Goal: Information Seeking & Learning: Learn about a topic

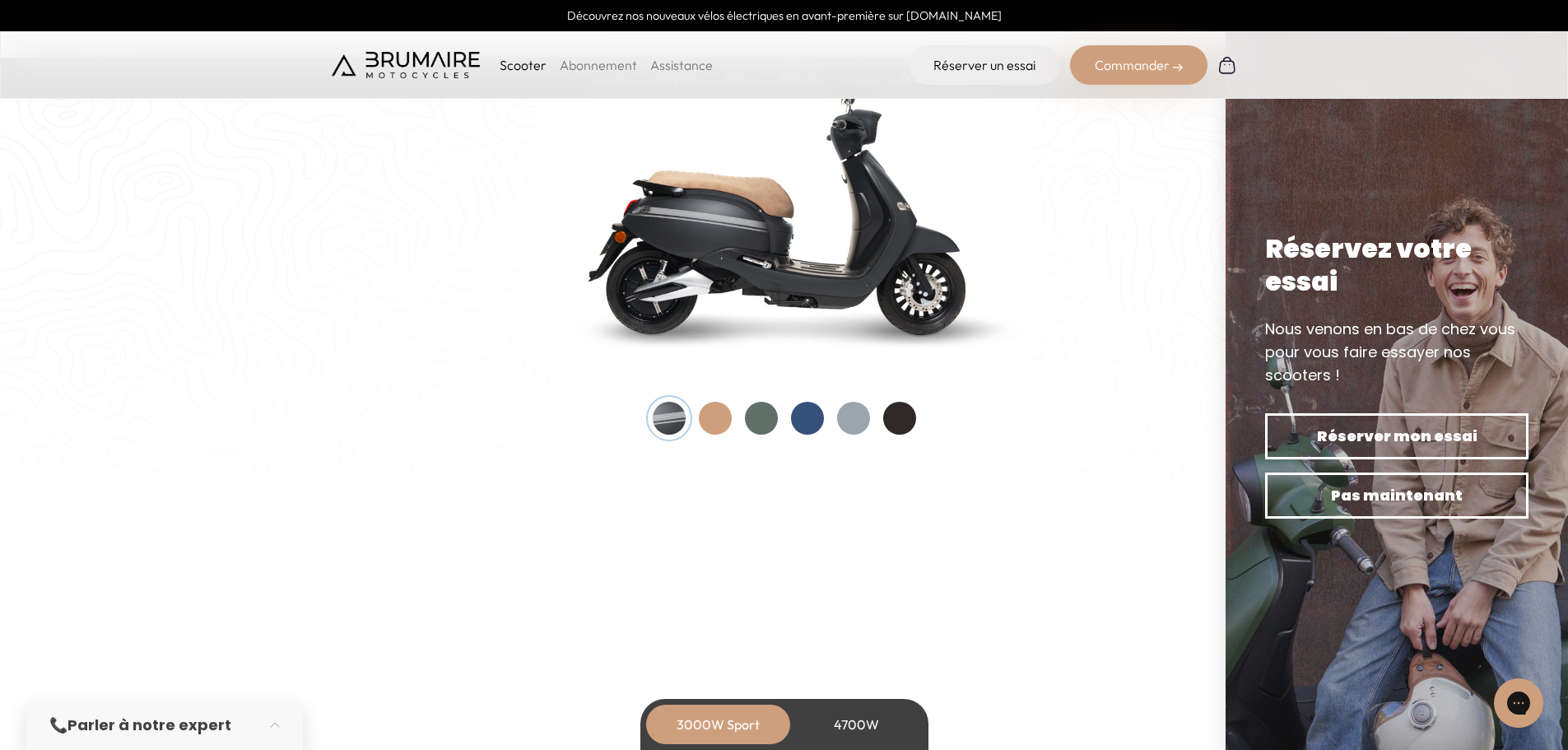
scroll to position [1646, 0]
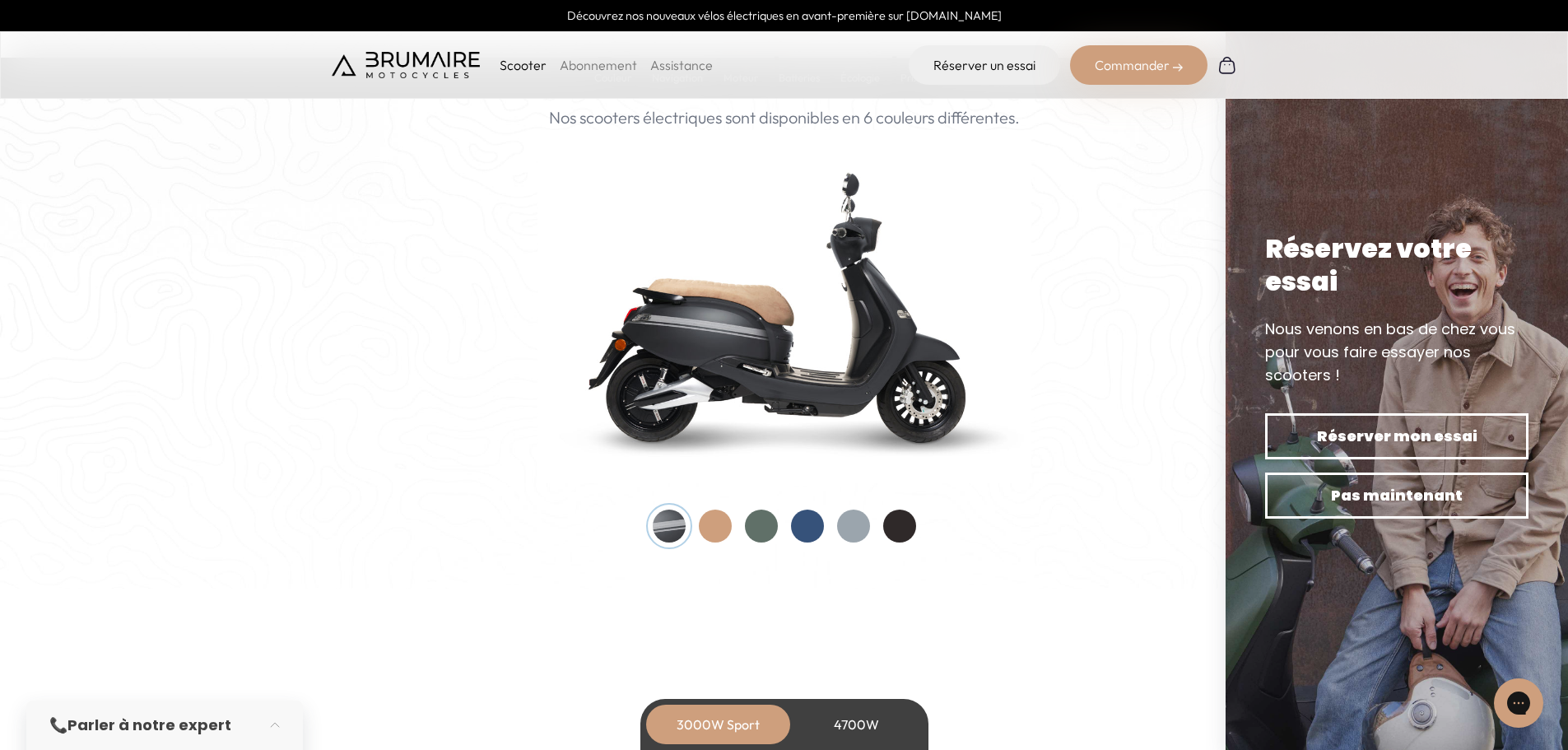
click at [892, 536] on div at bounding box center [900, 526] width 33 height 33
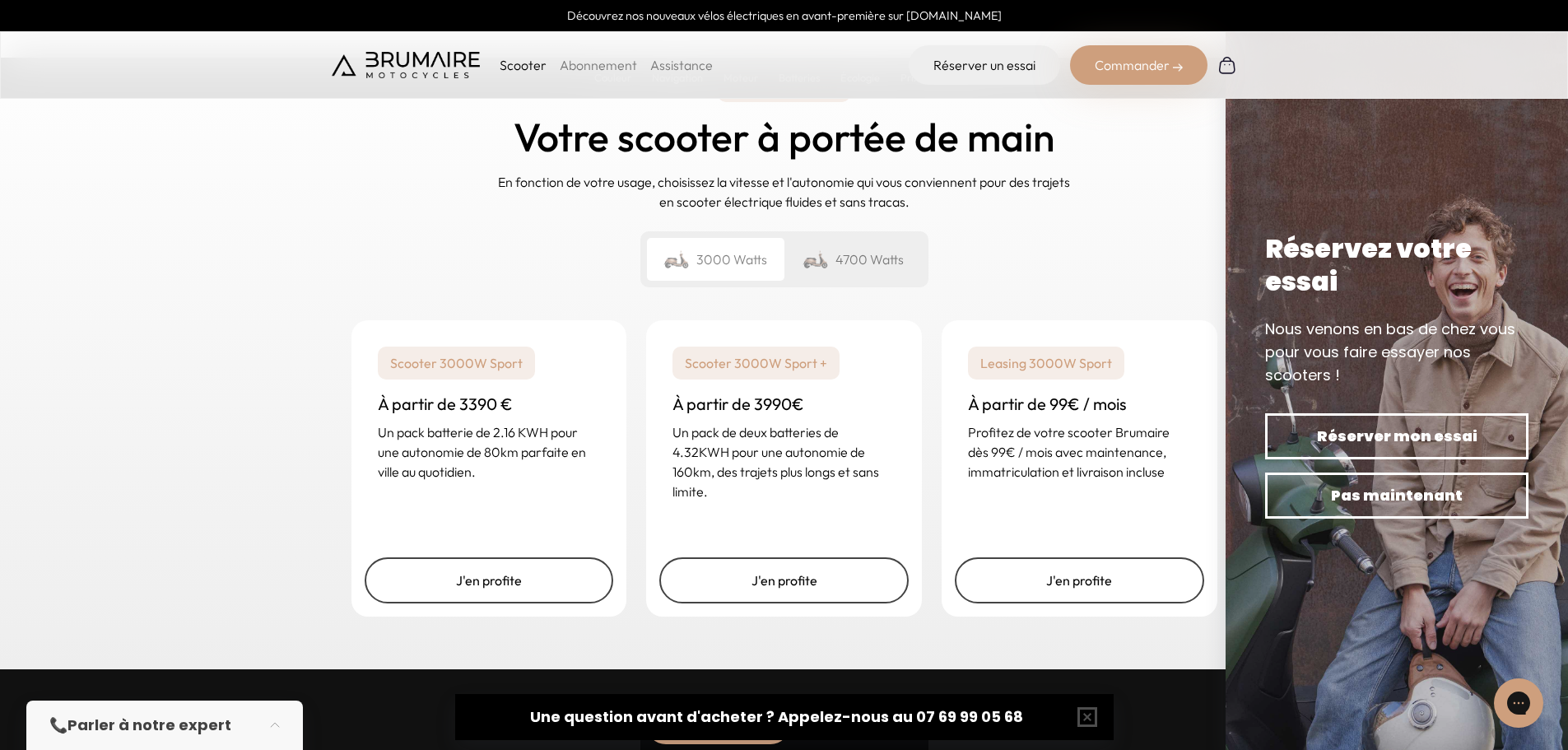
scroll to position [4035, 0]
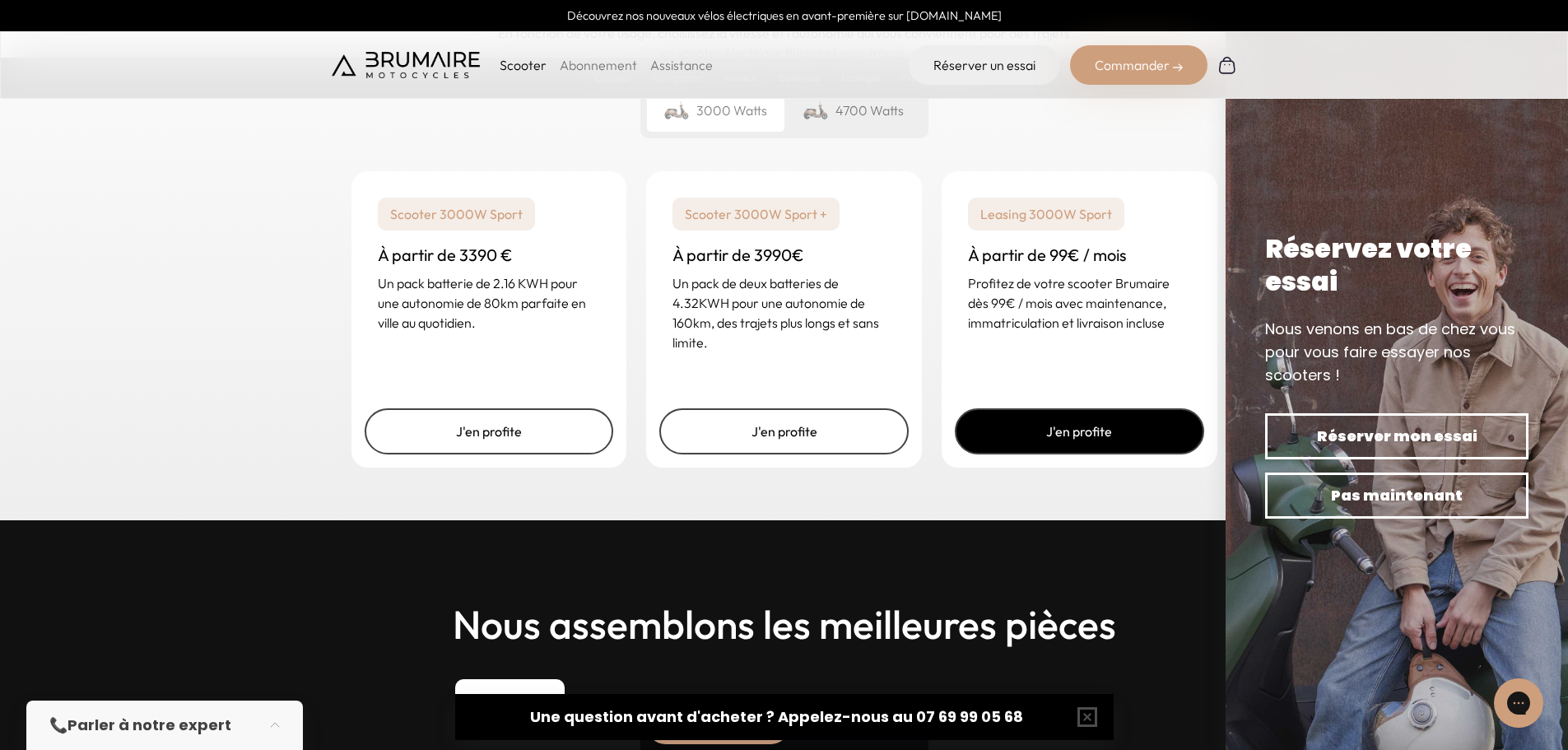
click at [1094, 424] on link "J'en profite" at bounding box center [1080, 431] width 250 height 46
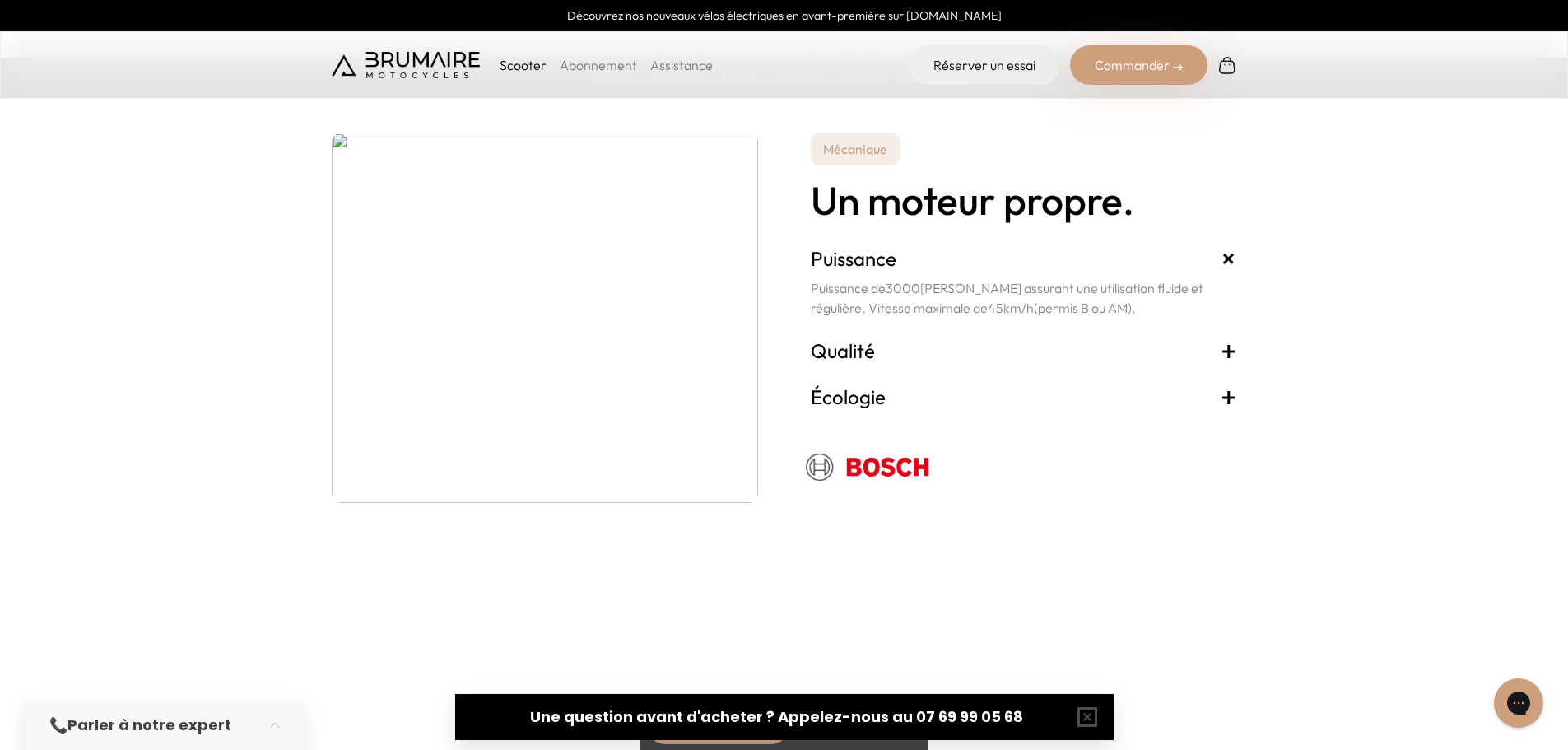
scroll to position [2882, 0]
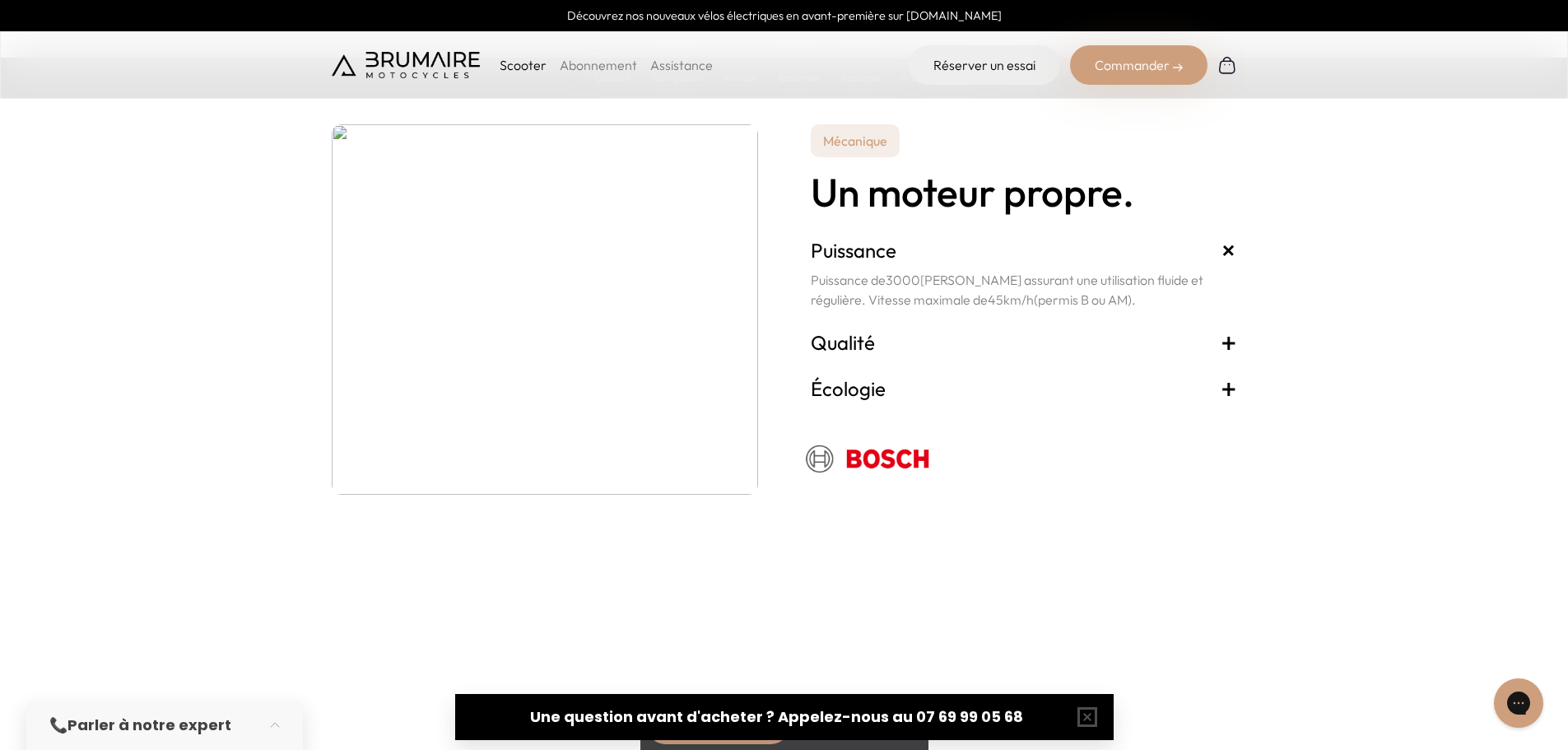
click at [1236, 343] on span "+" at bounding box center [1229, 342] width 17 height 27
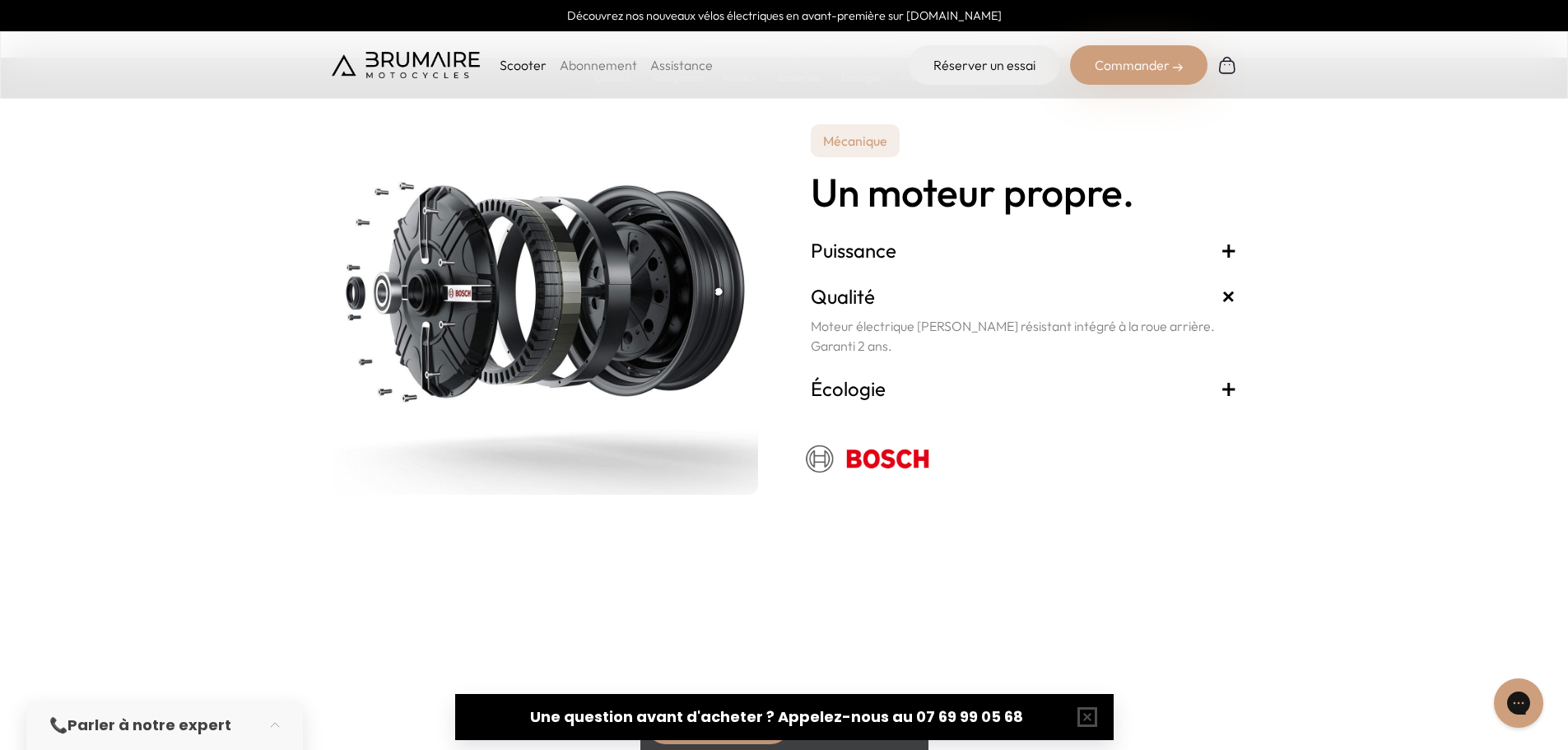
click at [1232, 383] on span "+" at bounding box center [1229, 388] width 17 height 27
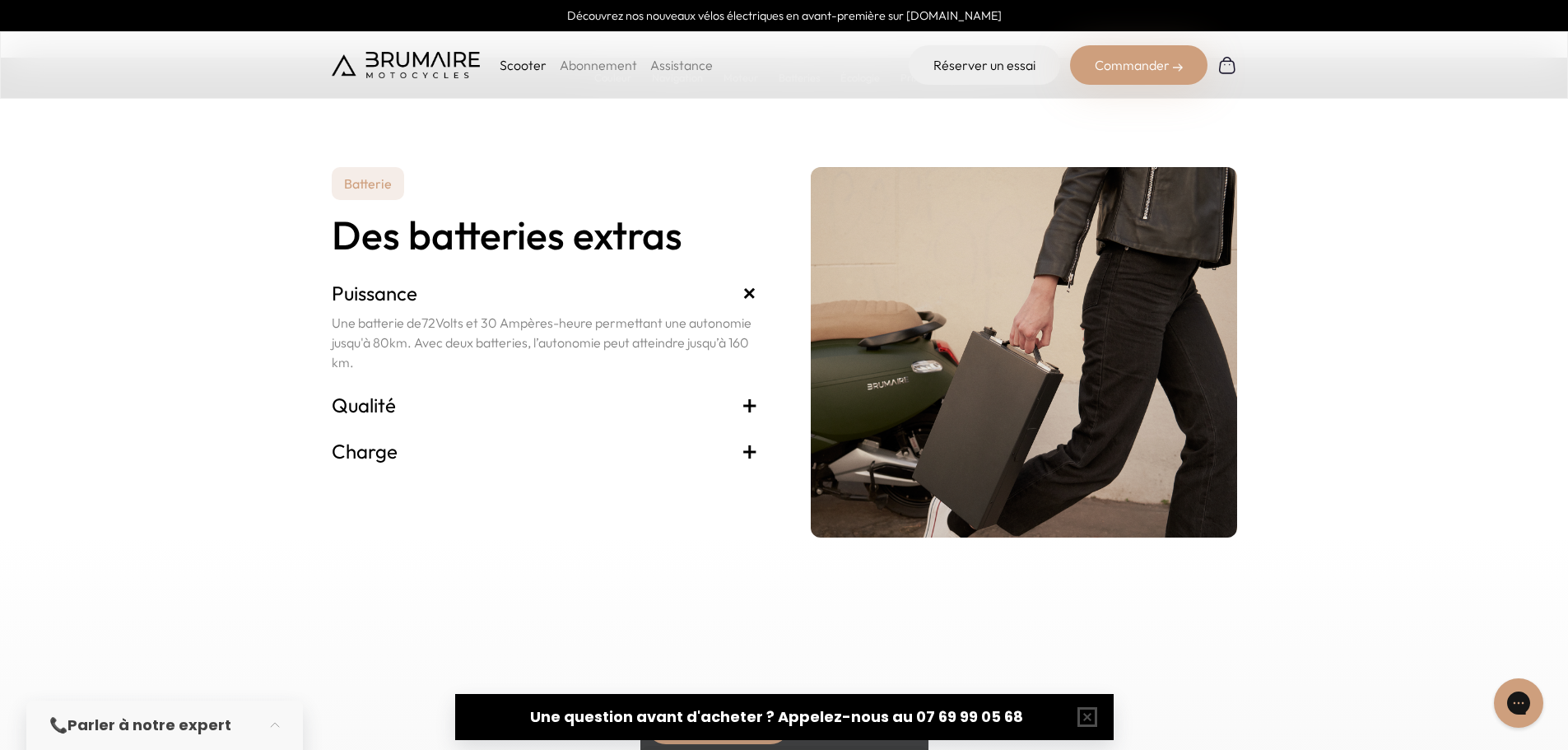
scroll to position [3376, 0]
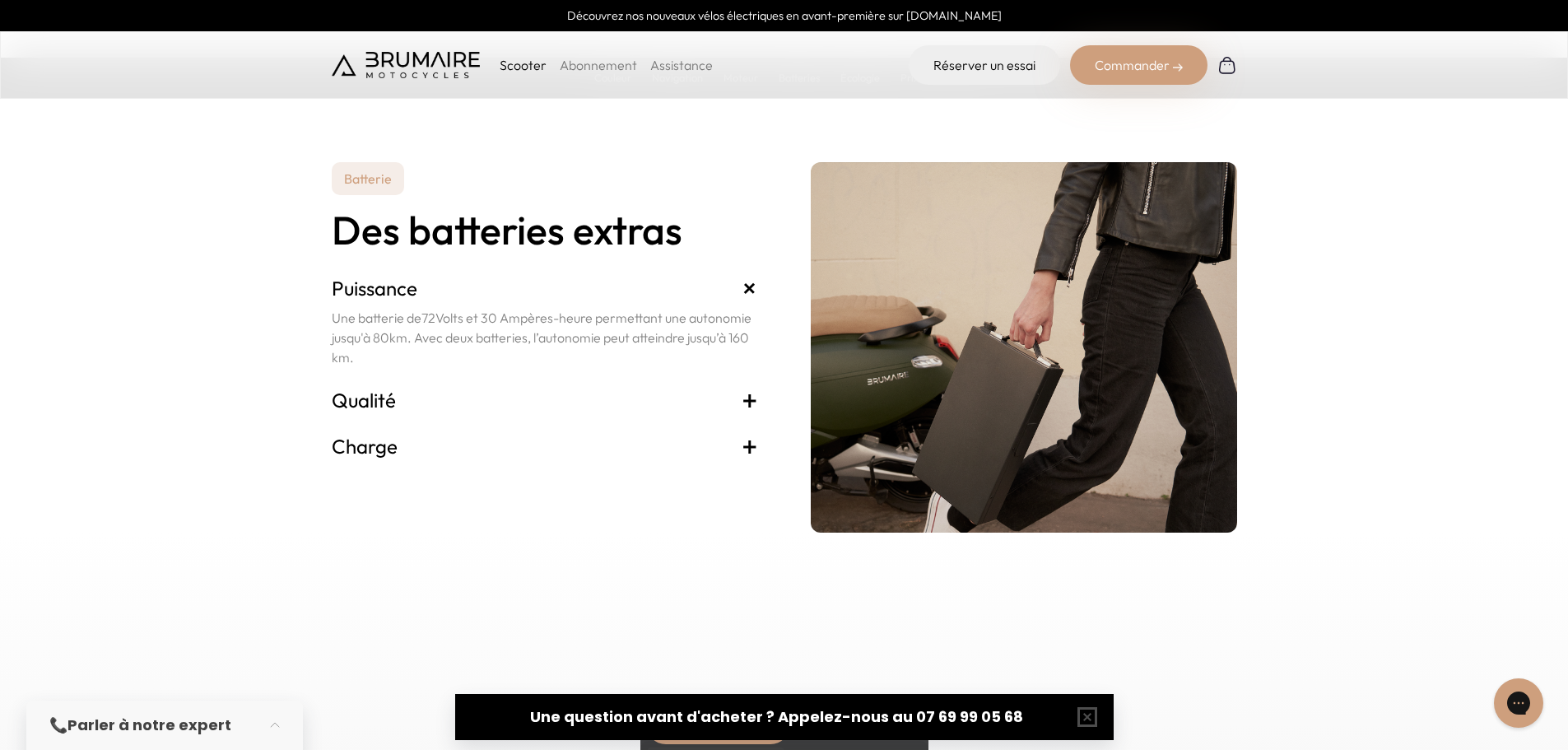
click at [720, 400] on h3 "Qualité +" at bounding box center [544, 400] width 427 height 27
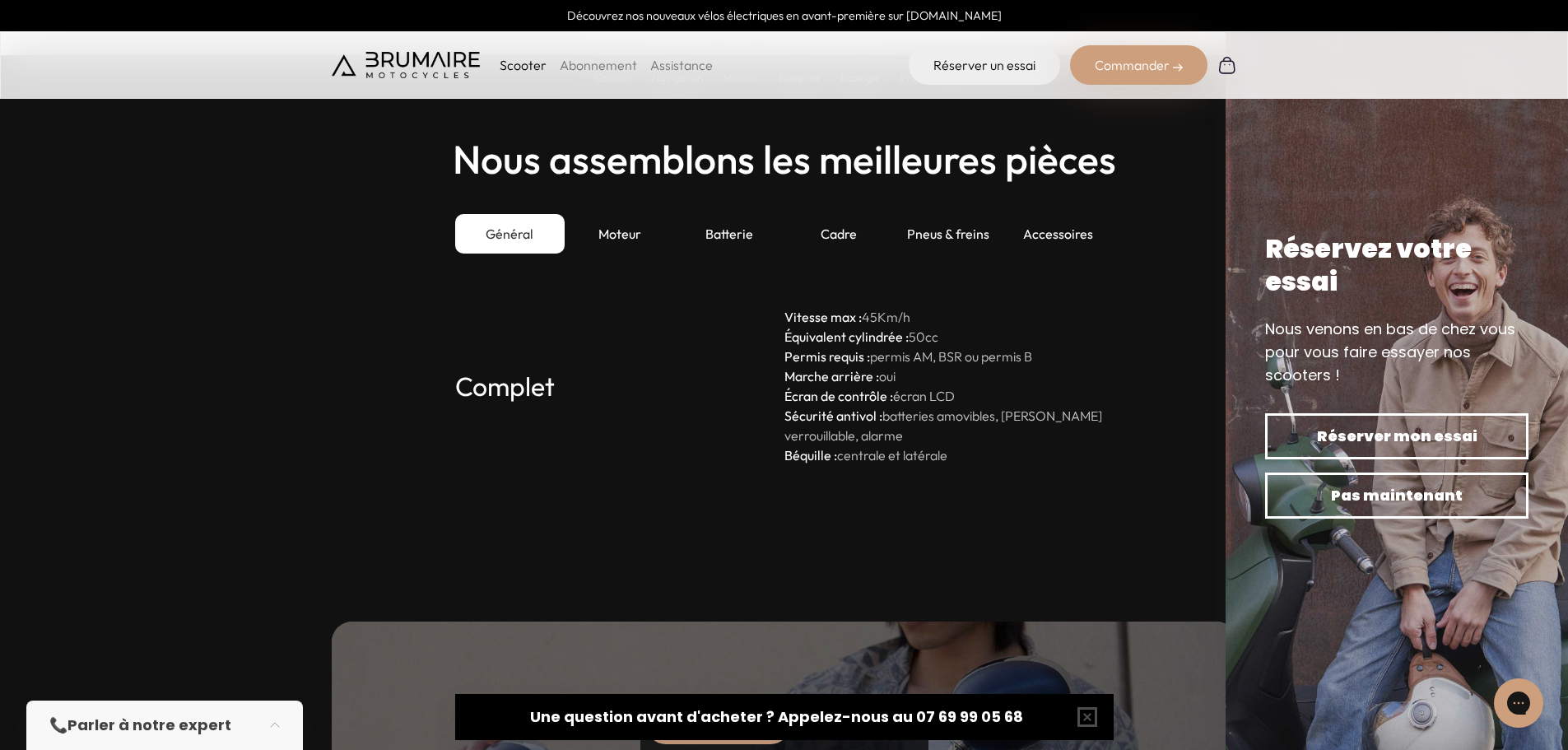
scroll to position [4529, 0]
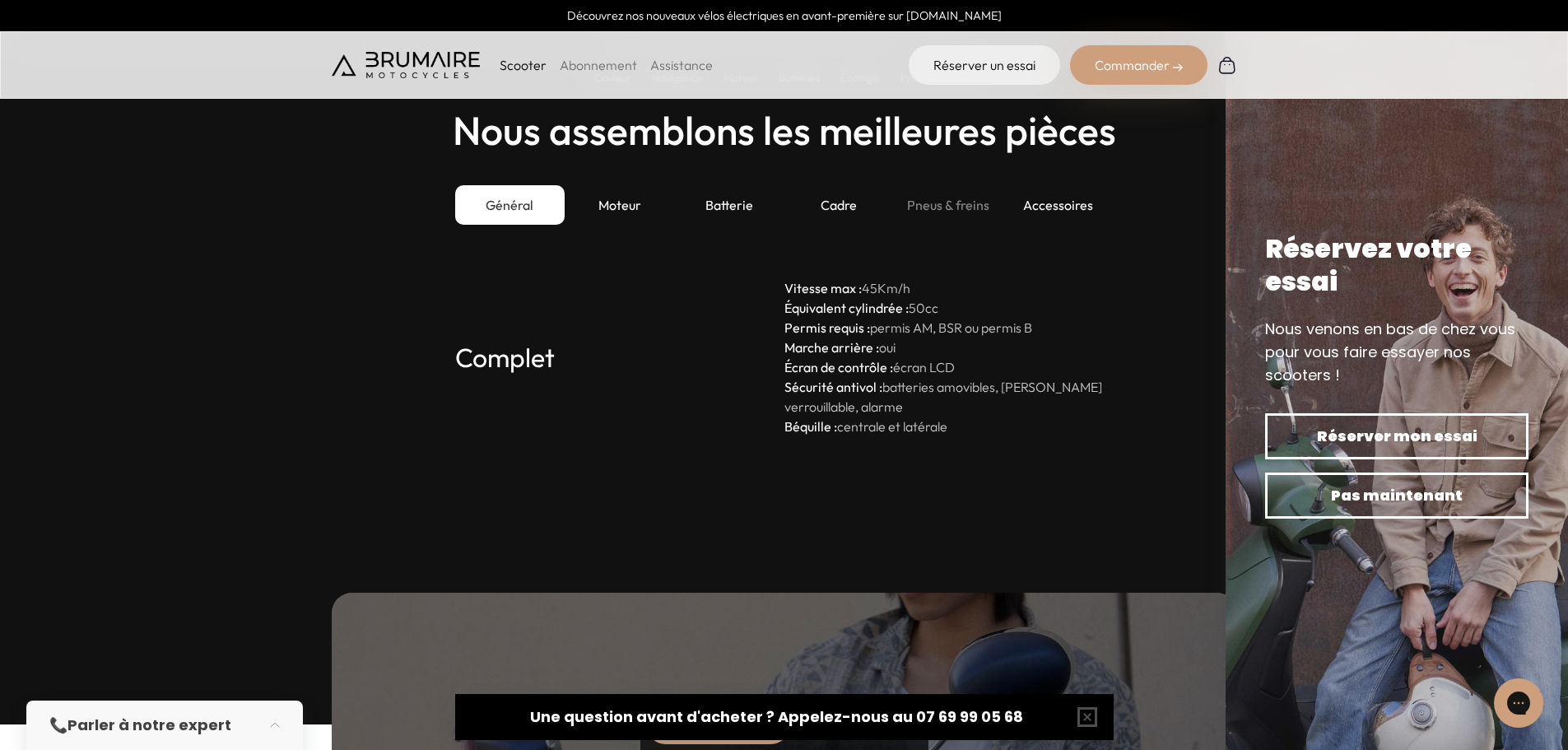
click at [956, 206] on div "Pneus & freins" at bounding box center [948, 205] width 110 height 40
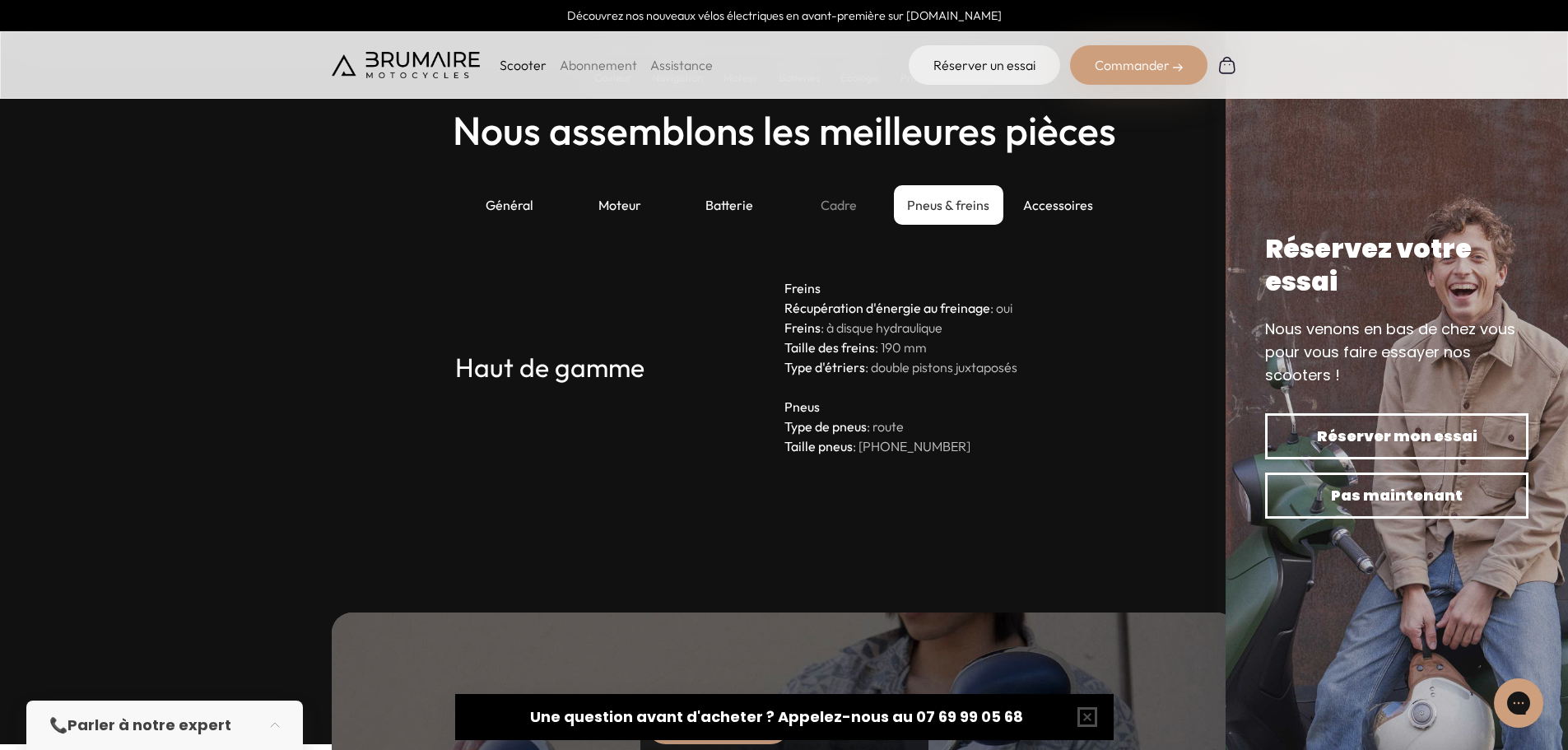
click at [832, 205] on div "Cadre" at bounding box center [839, 205] width 110 height 40
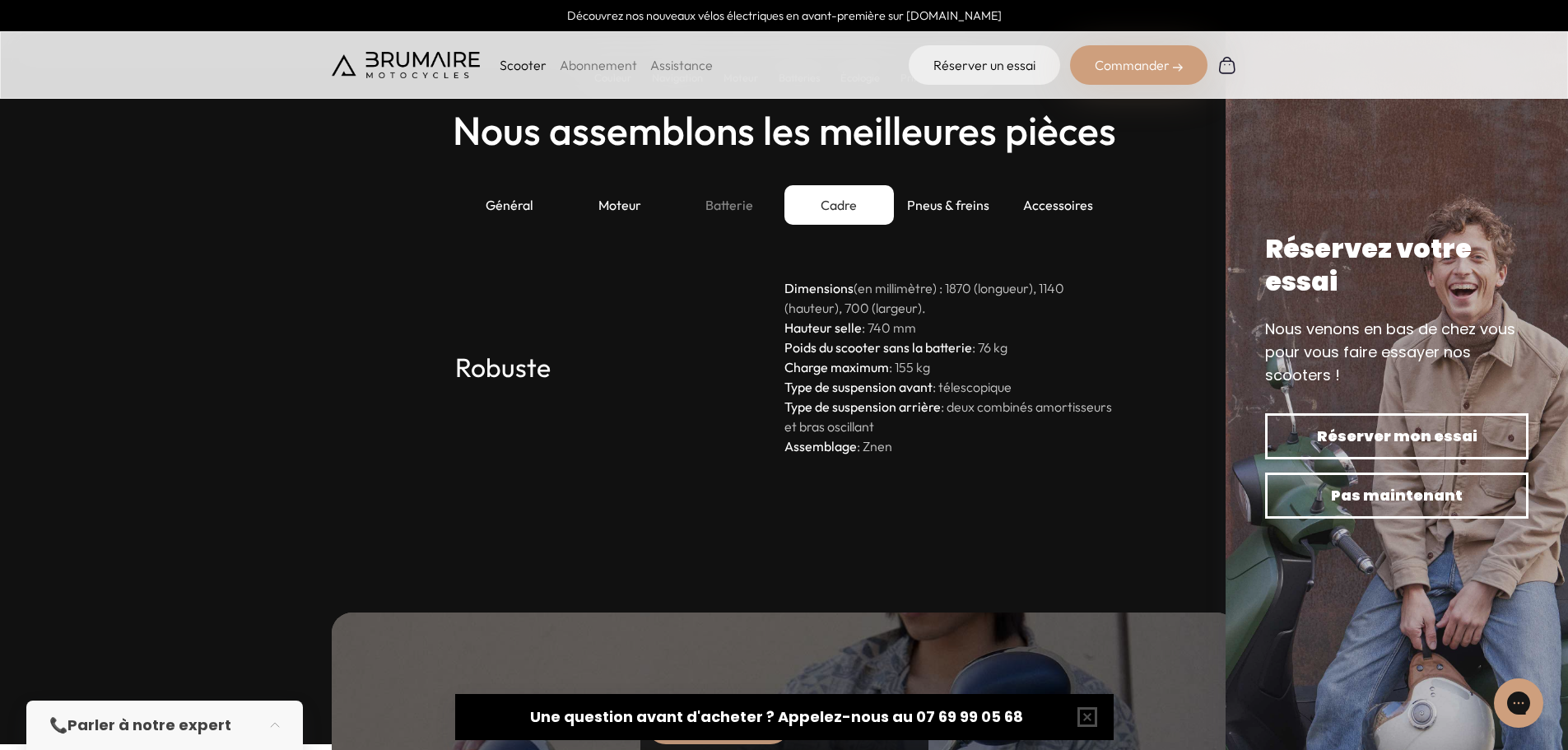
click at [720, 209] on div "Batterie" at bounding box center [729, 205] width 110 height 40
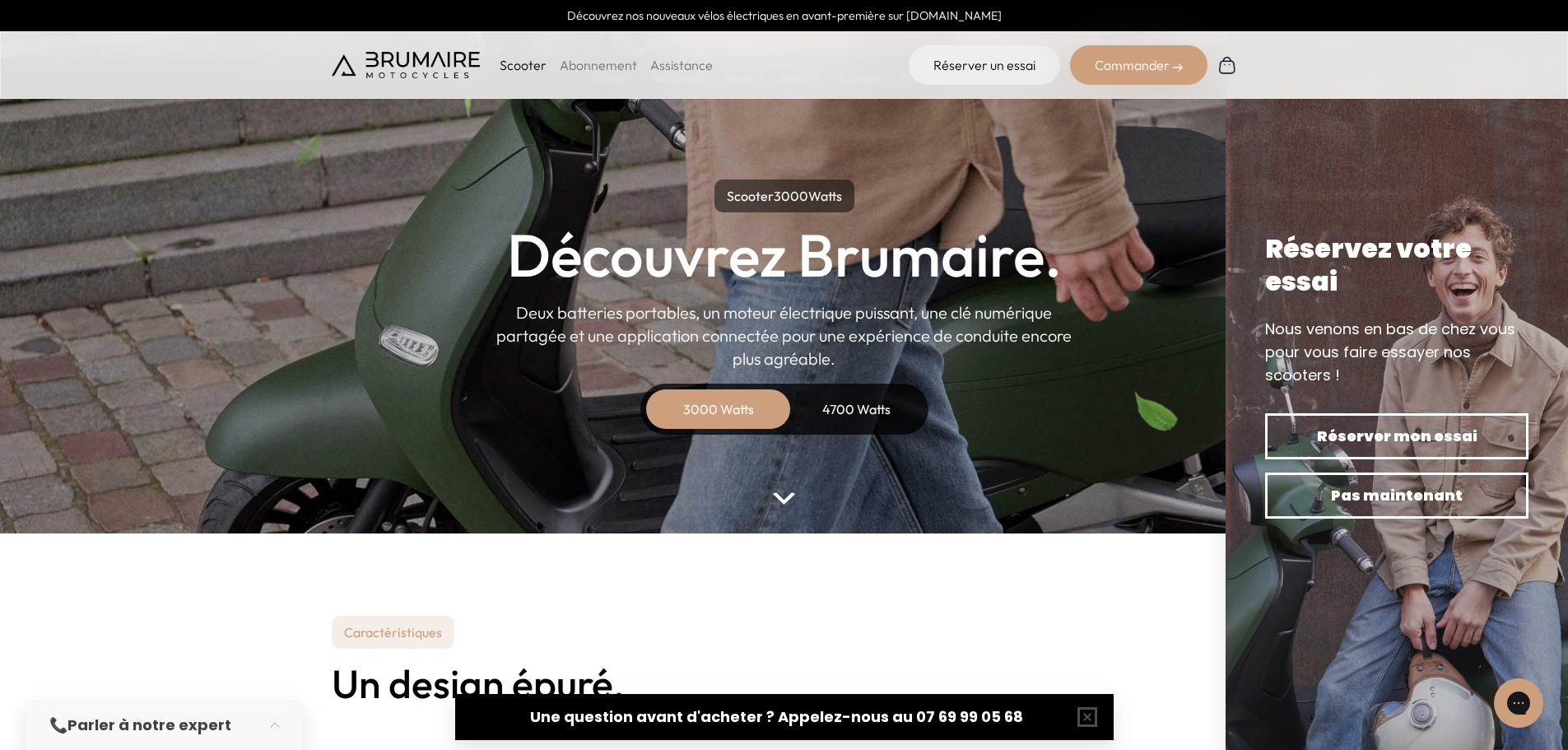
scroll to position [0, 0]
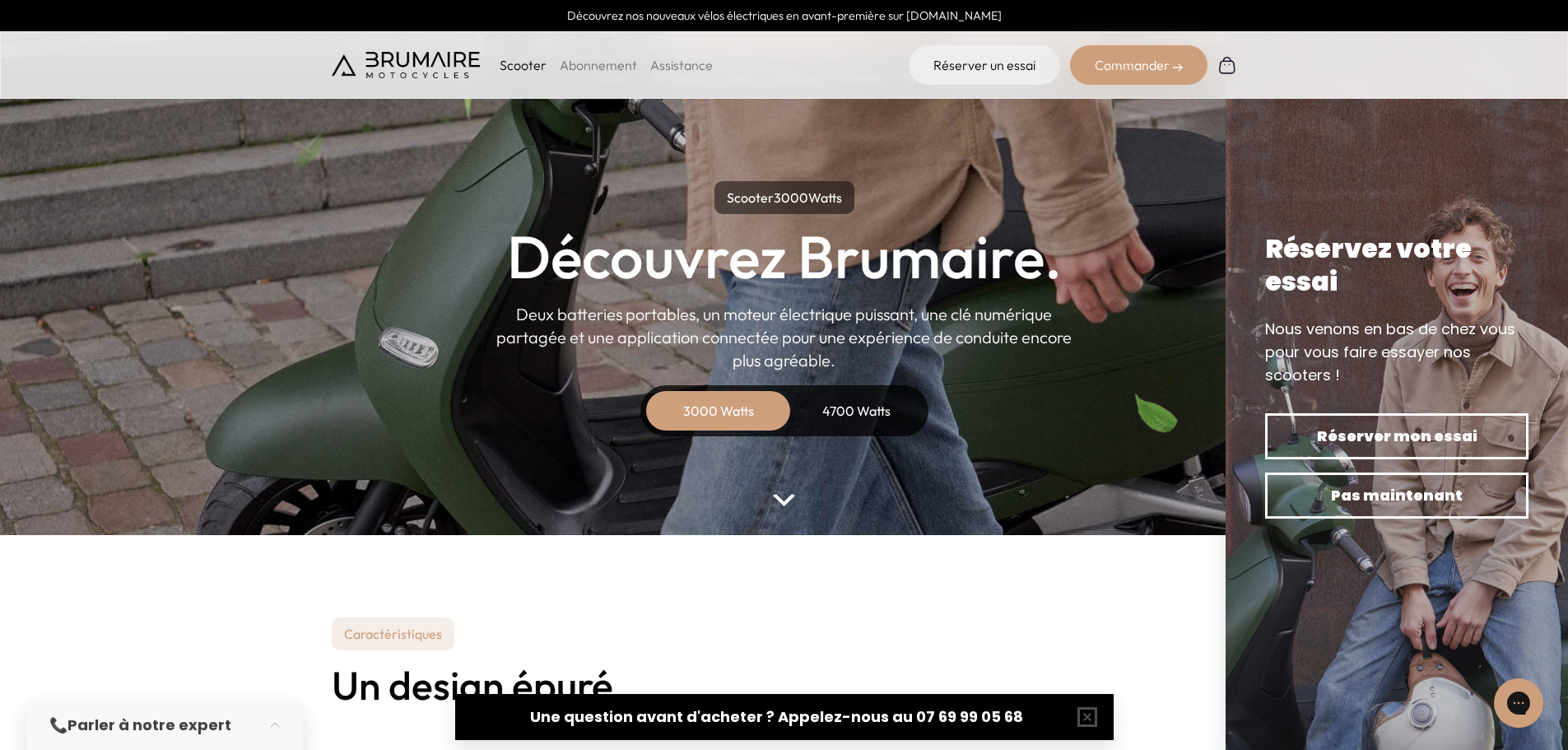
click at [612, 72] on link "Abonnement" at bounding box center [599, 65] width 77 height 17
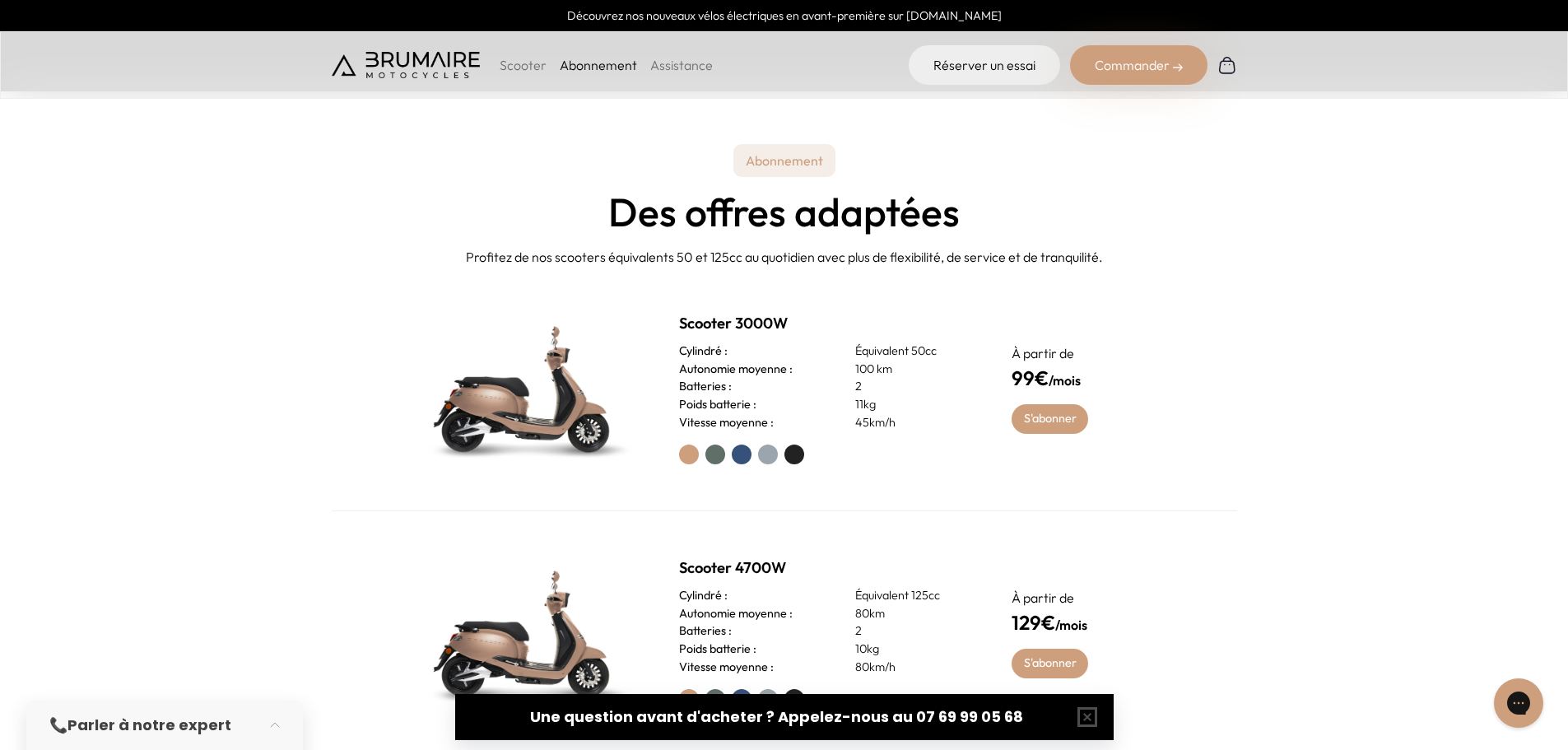
scroll to position [741, 0]
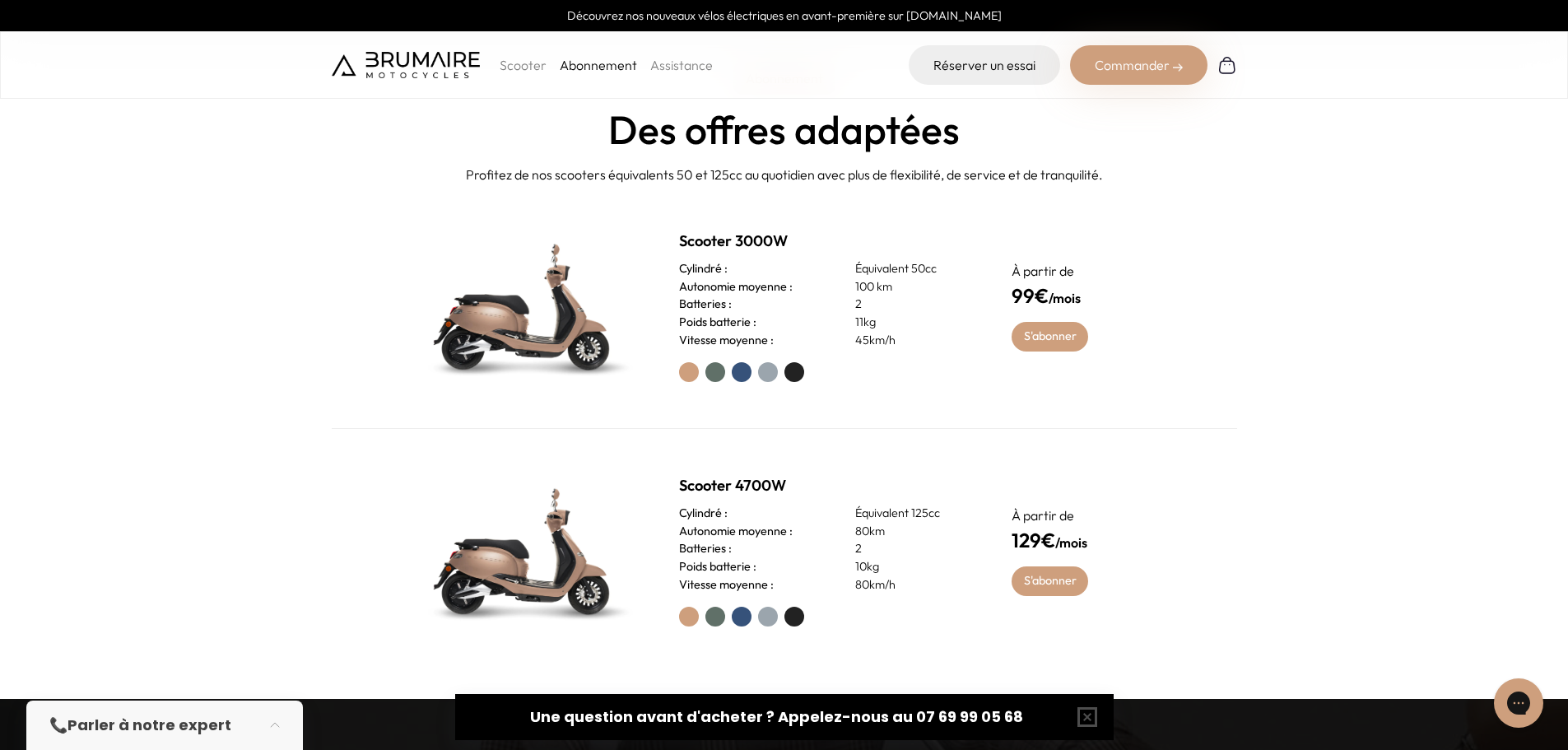
click at [739, 378] on label at bounding box center [741, 371] width 19 height 19
click at [793, 372] on label at bounding box center [794, 371] width 19 height 19
click at [743, 375] on label at bounding box center [741, 371] width 19 height 19
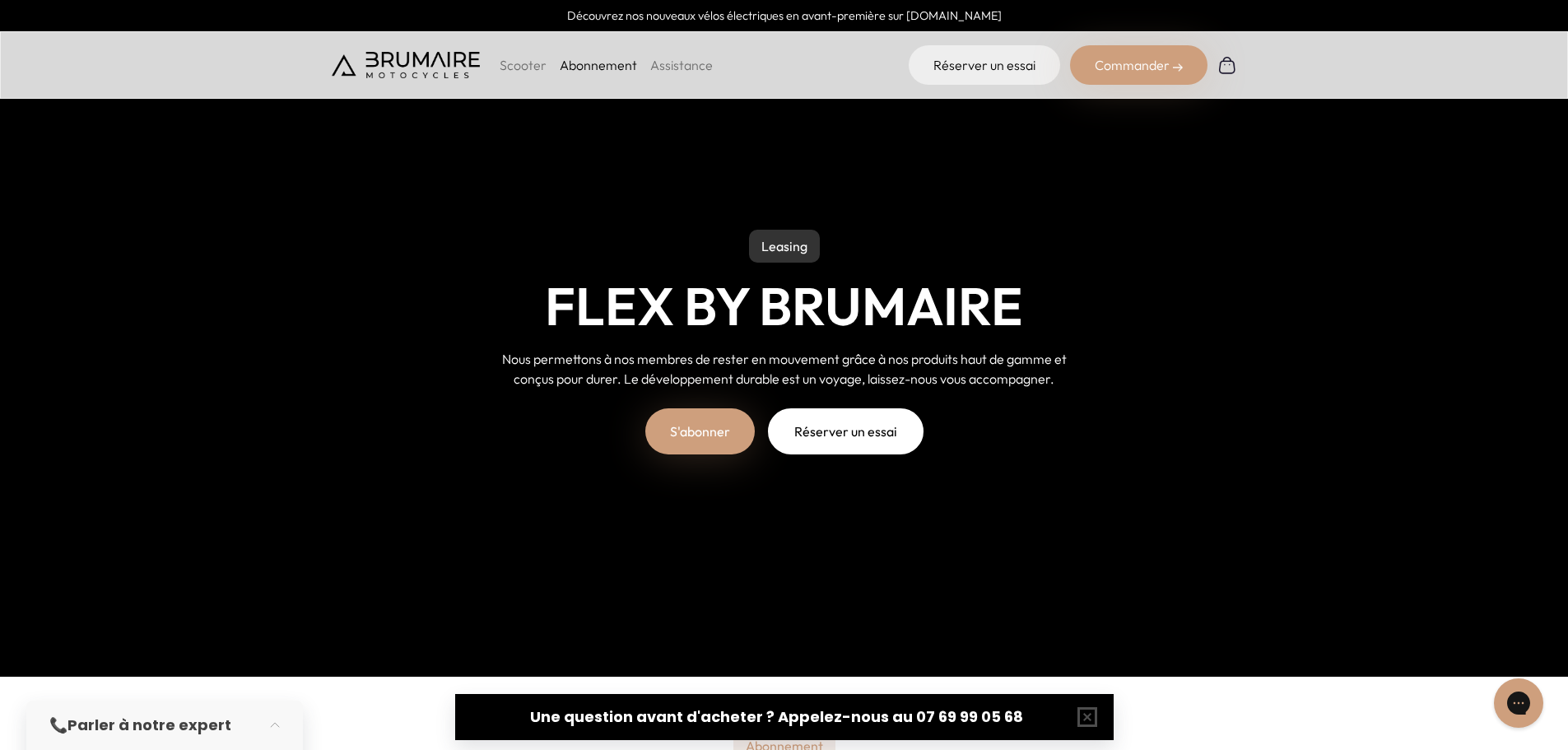
scroll to position [0, 0]
